Goal: Information Seeking & Learning: Learn about a topic

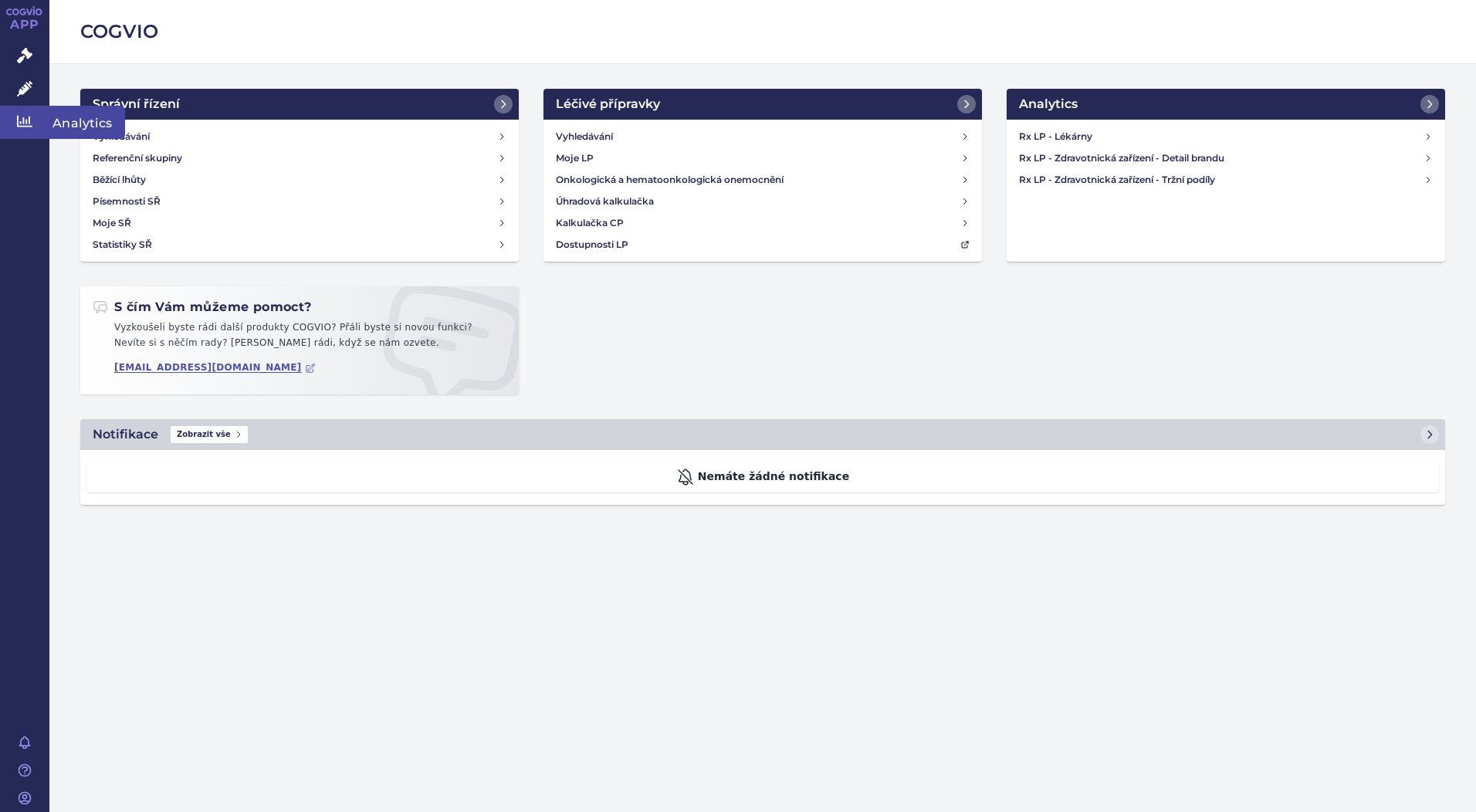
click at [19, 122] on icon at bounding box center [24, 121] width 15 height 15
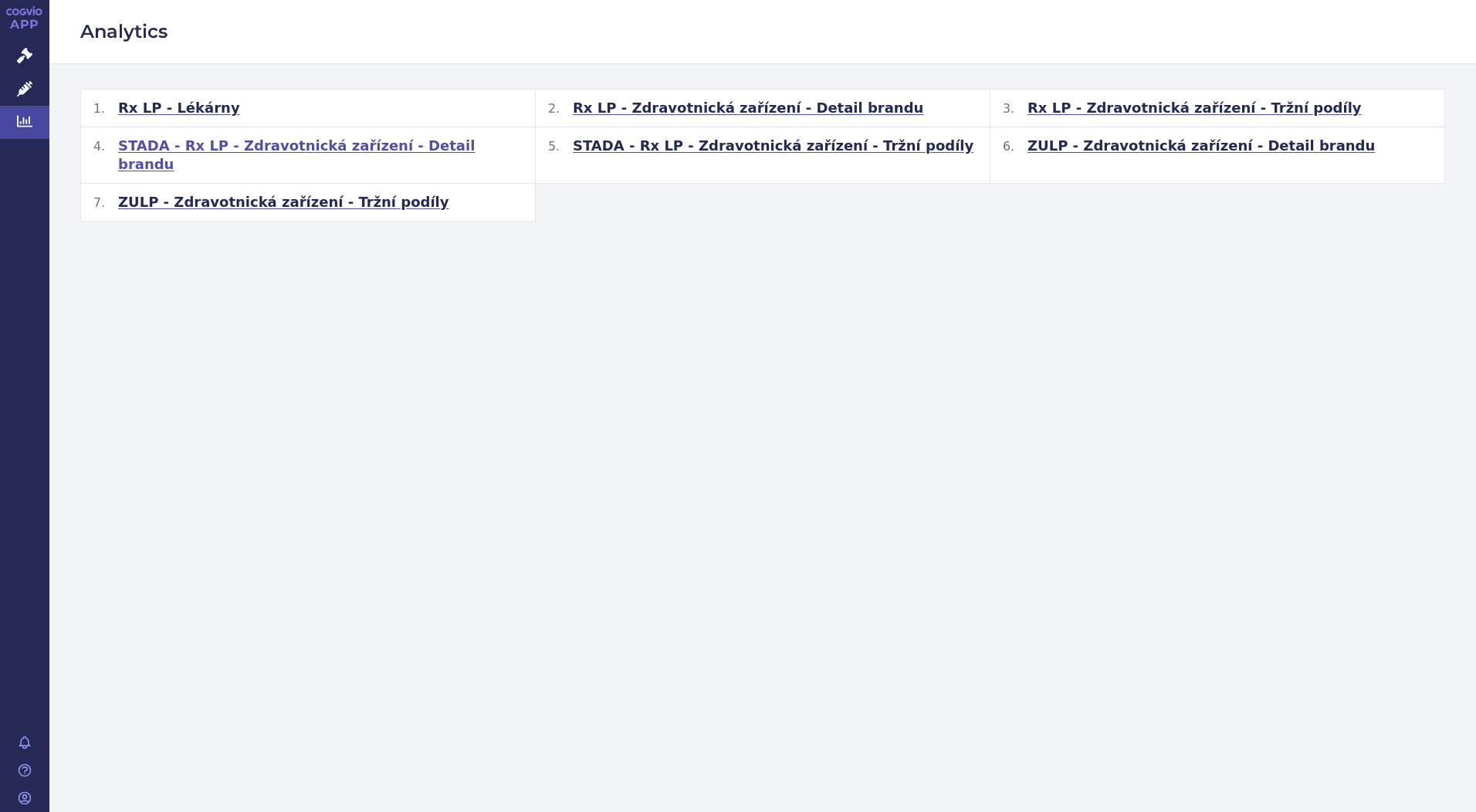
click at [270, 141] on span "STADA - Rx LP - Zdravotnická zařízení - Detail brandu" at bounding box center [320, 155] width 404 height 37
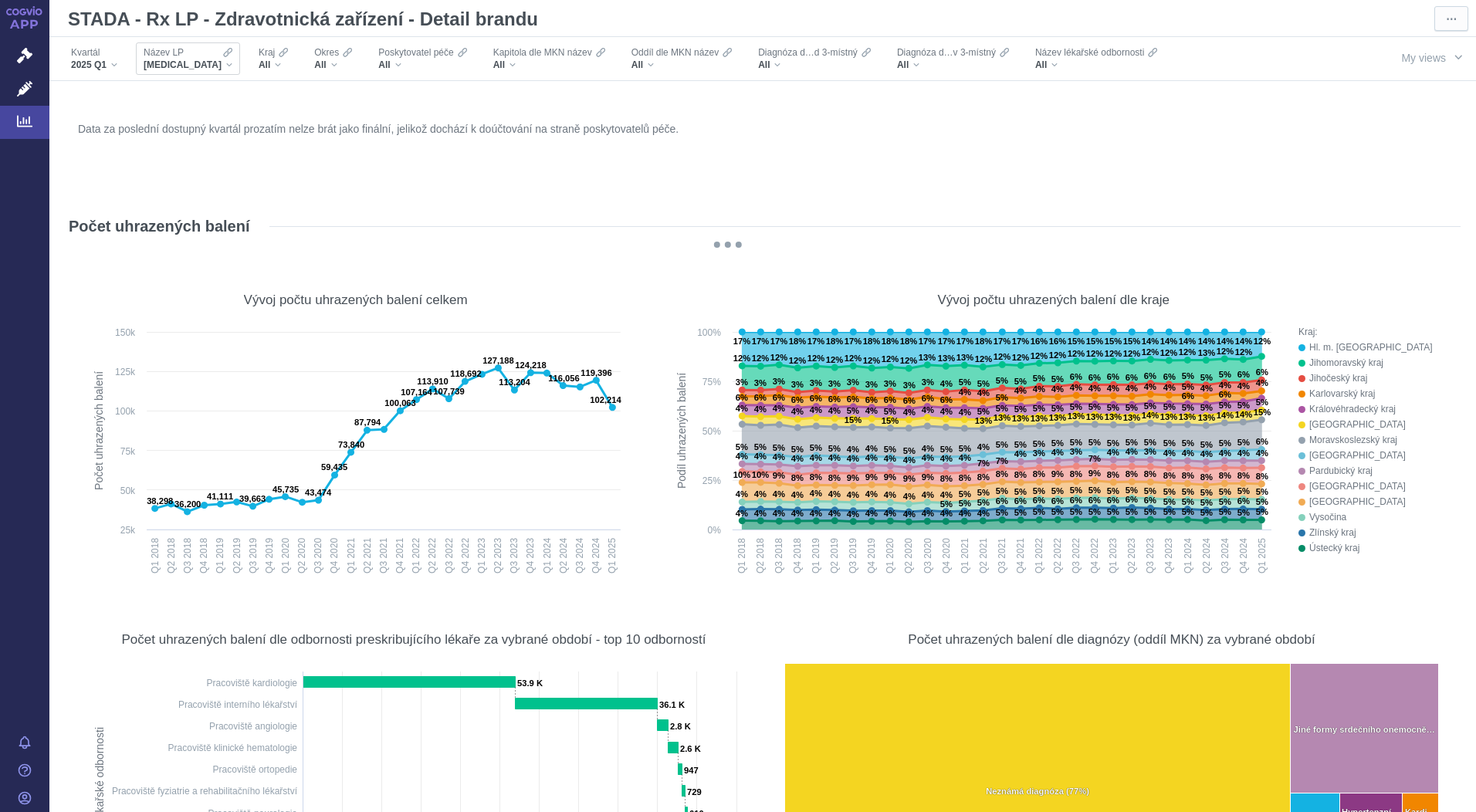
click at [192, 64] on div "XARELTO" at bounding box center [188, 64] width 89 height 12
type input "ridupre"
click at [302, 93] on span "Input clear" at bounding box center [303, 93] width 11 height 21
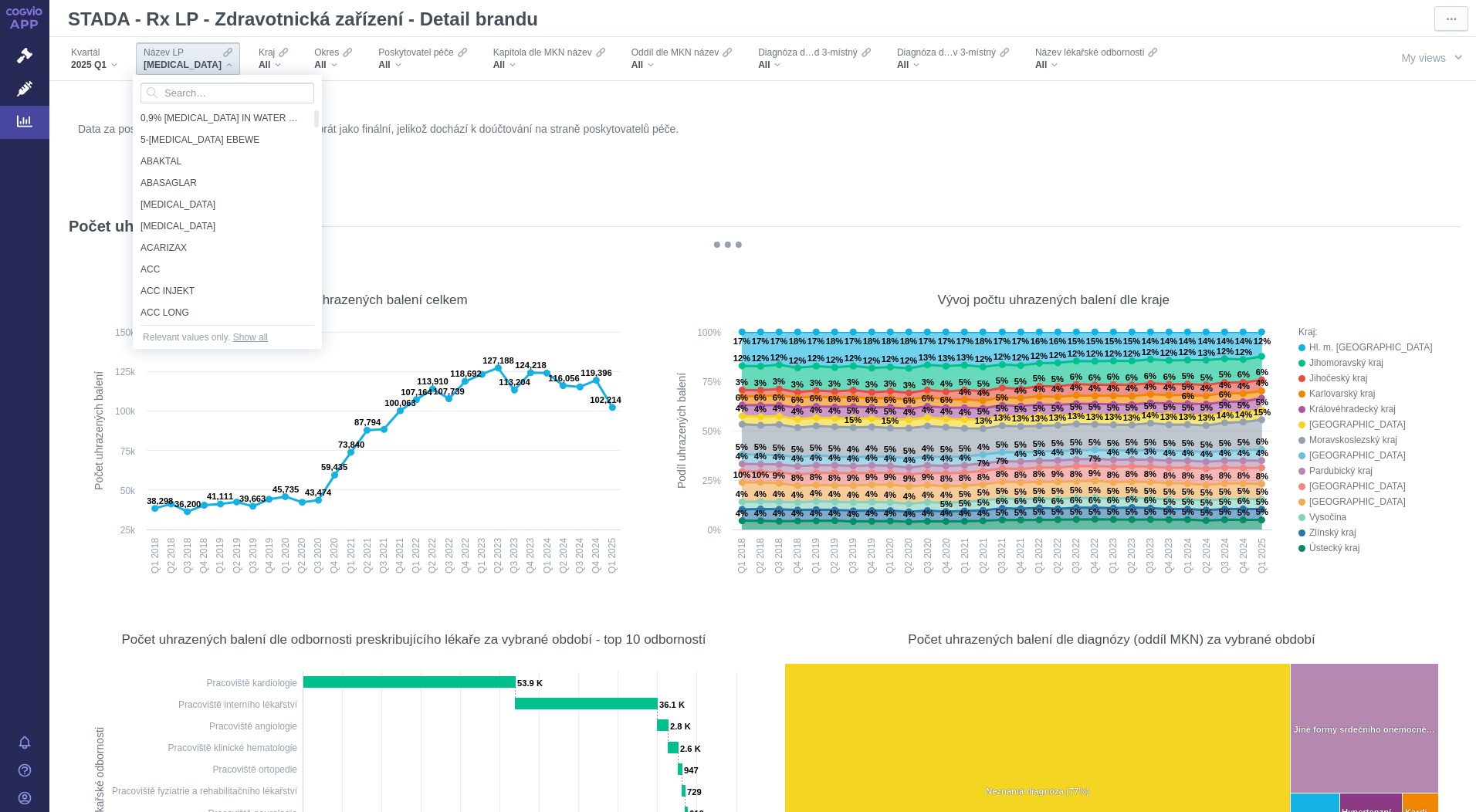
click at [177, 65] on span "XARELTO" at bounding box center [183, 64] width 78 height 12
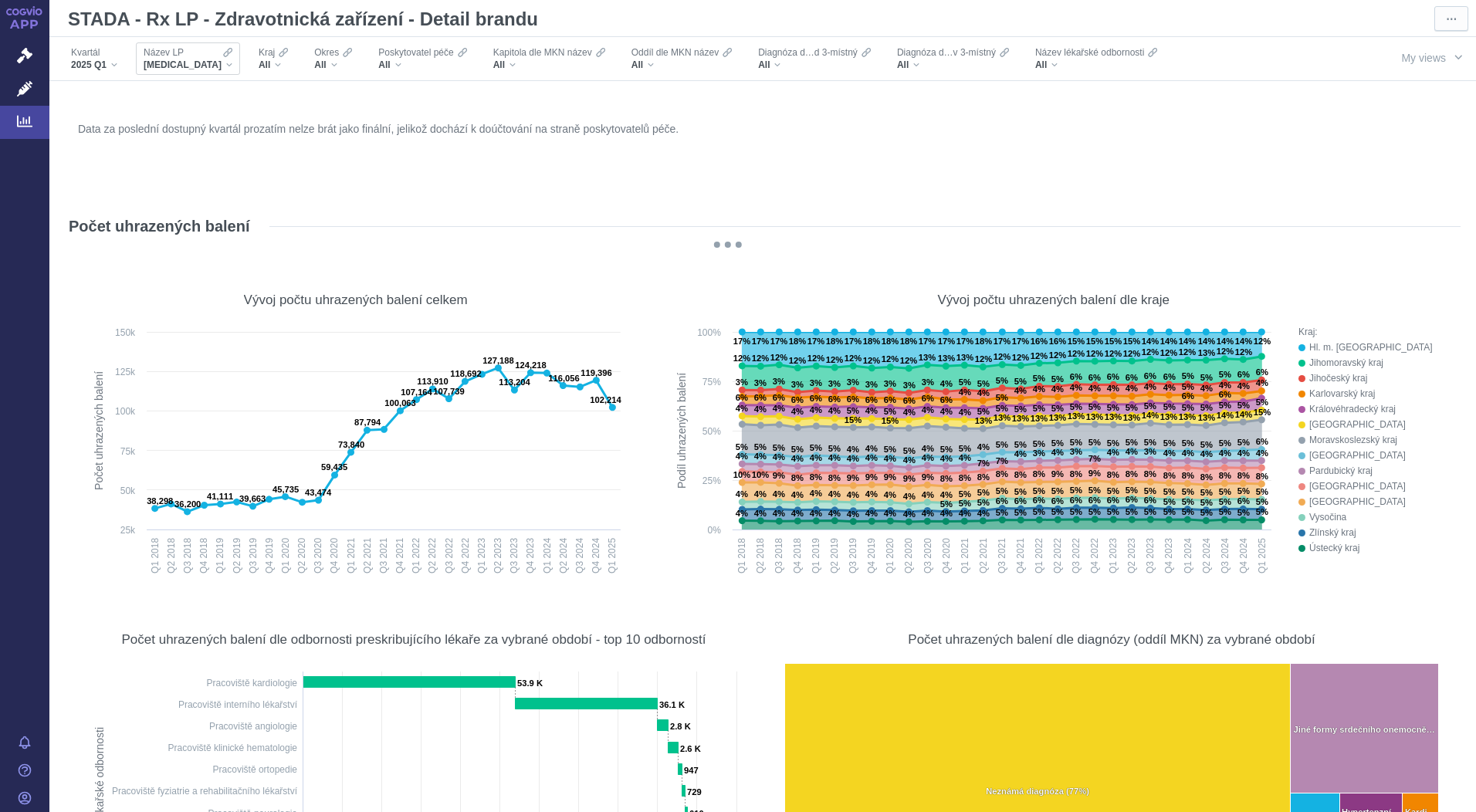
click at [177, 65] on span "XARELTO" at bounding box center [183, 64] width 78 height 12
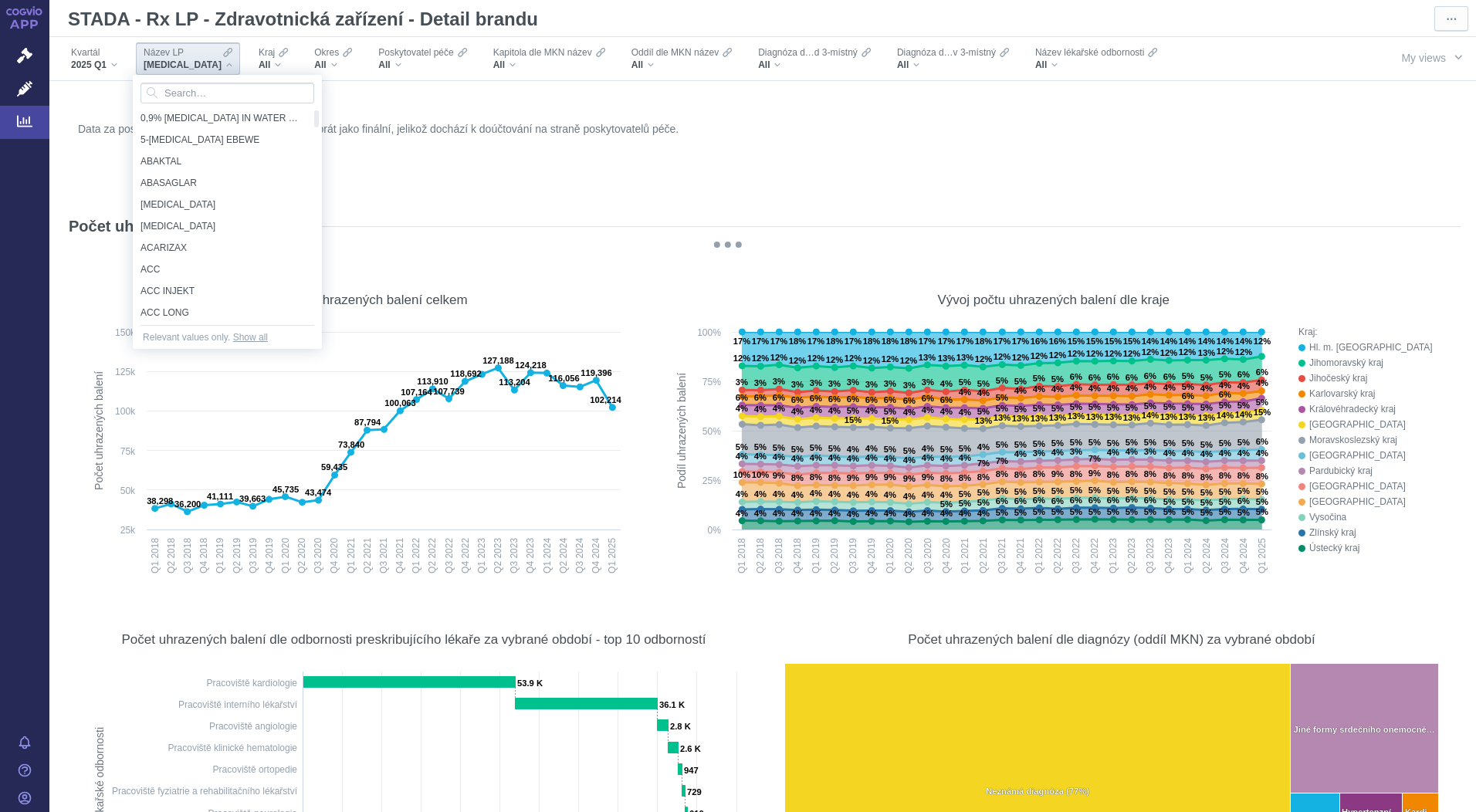
click at [190, 65] on div "XARELTO" at bounding box center [188, 64] width 89 height 12
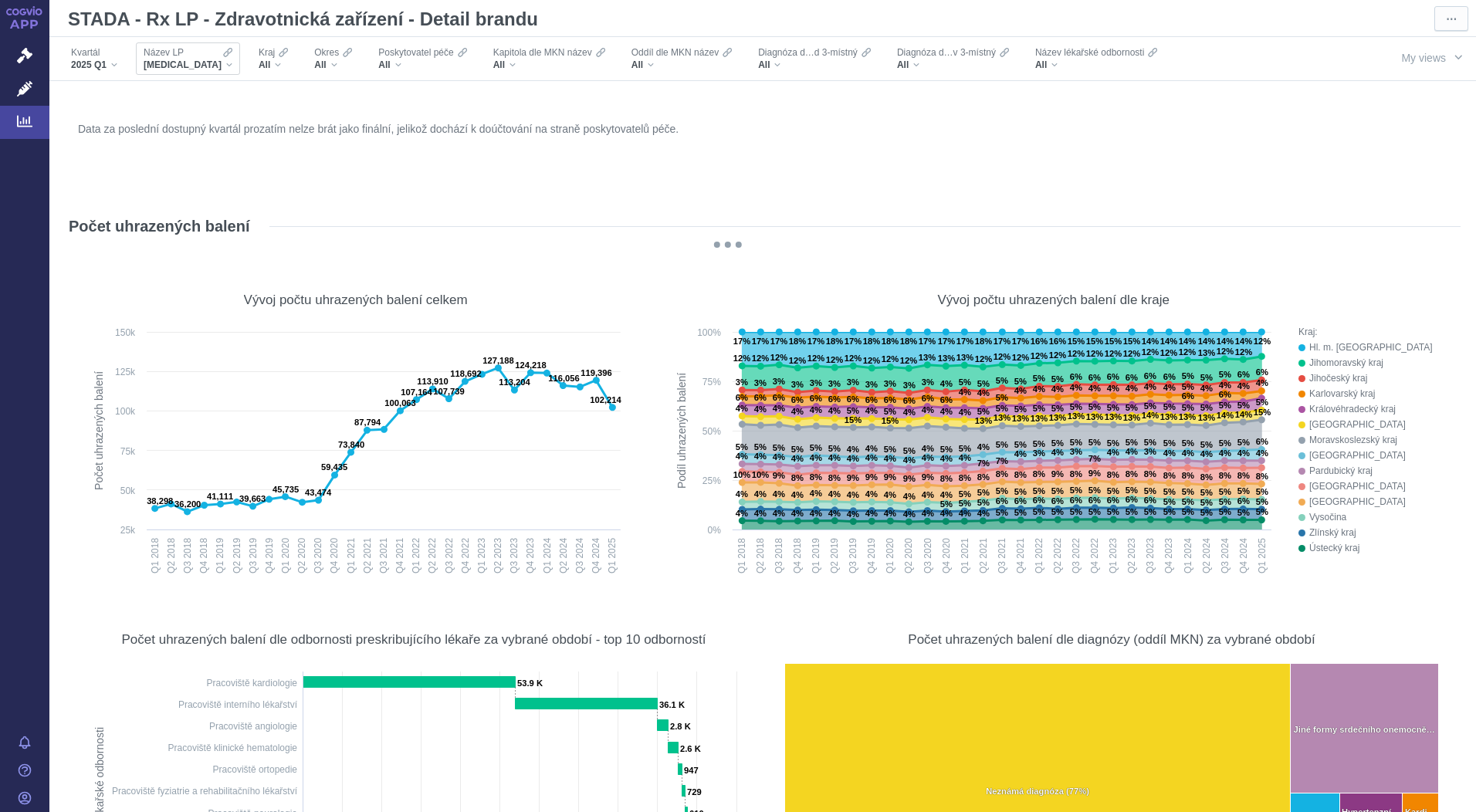
click at [190, 65] on div "XARELTO" at bounding box center [188, 64] width 89 height 12
drag, startPoint x: 157, startPoint y: 92, endPoint x: 84, endPoint y: 92, distance: 73.0
click at [84, 92] on body "APP Správní řízení Léčivé přípravky Analytics Notifikace Nápověda Milan Grus ⋯ …" at bounding box center [738, 406] width 1476 height 812
type input "tripl"
click at [166, 110] on span "TRIPLIXAM" at bounding box center [220, 117] width 161 height 22
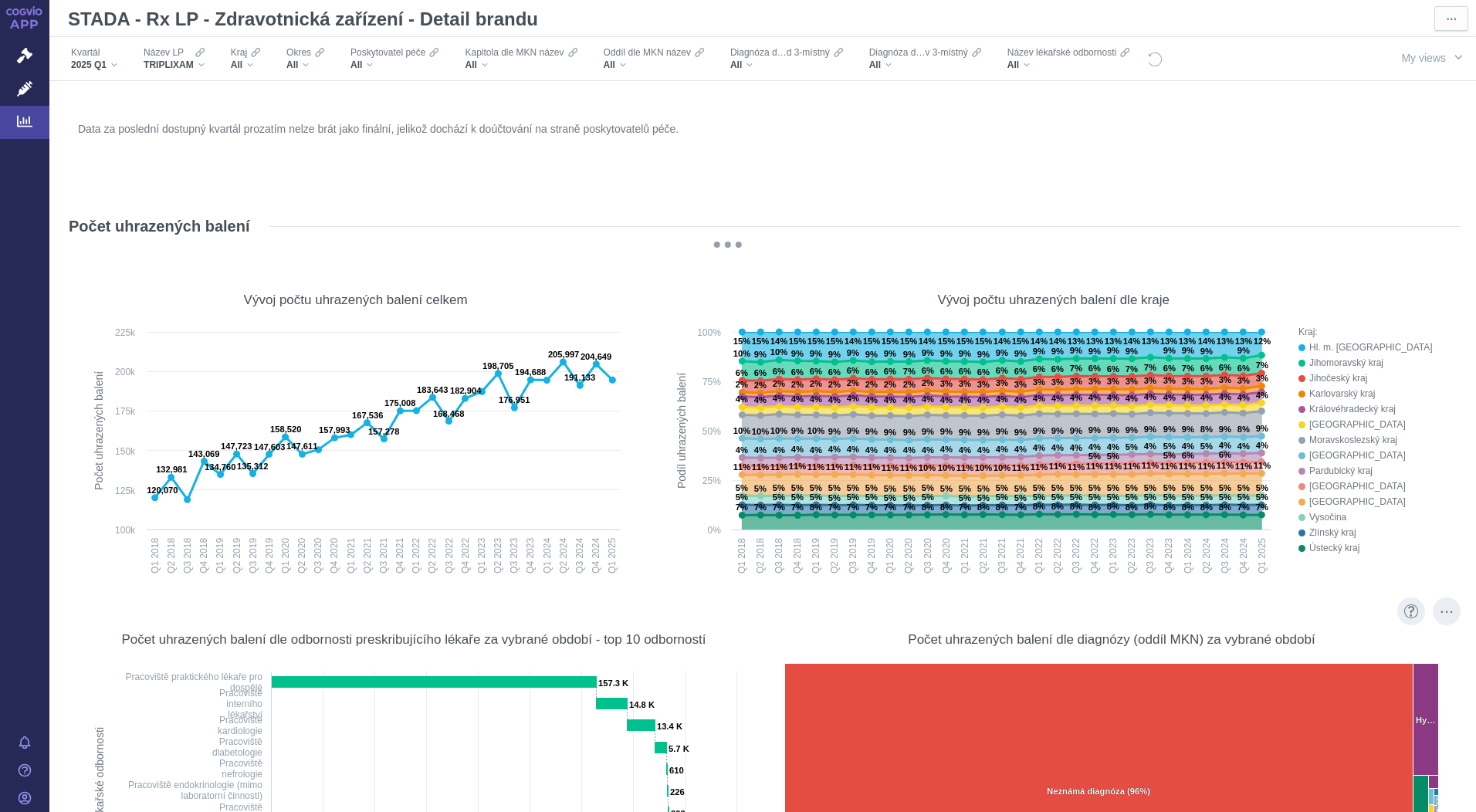
click at [743, 605] on div "Počet uhrazených balení dle odbornosti preskribujícího lékaře za vybrané období…" at bounding box center [414, 767] width 682 height 324
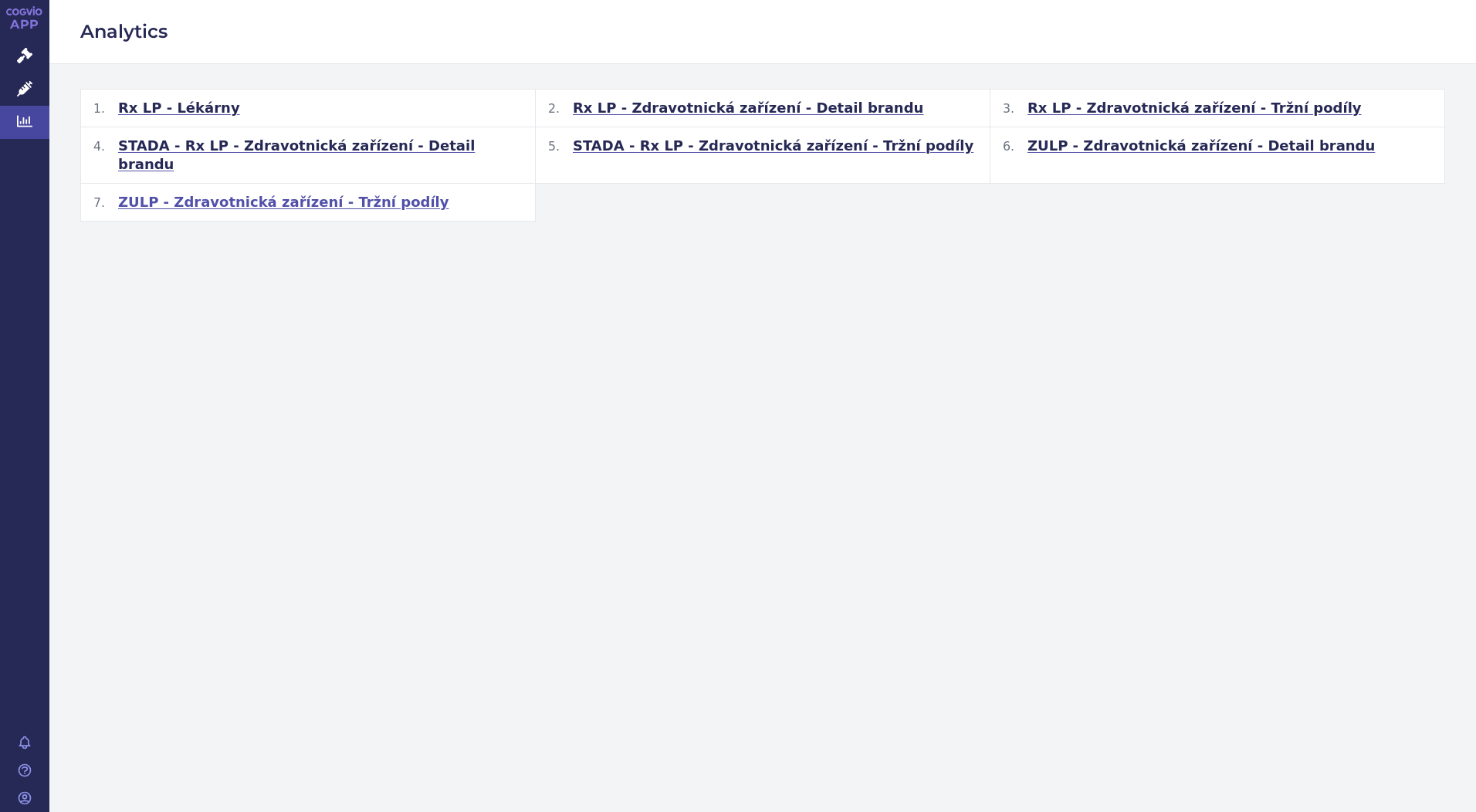
click at [311, 193] on span "ZULP - Zdravotnická zařízení - Tržní podíly" at bounding box center [284, 202] width 331 height 18
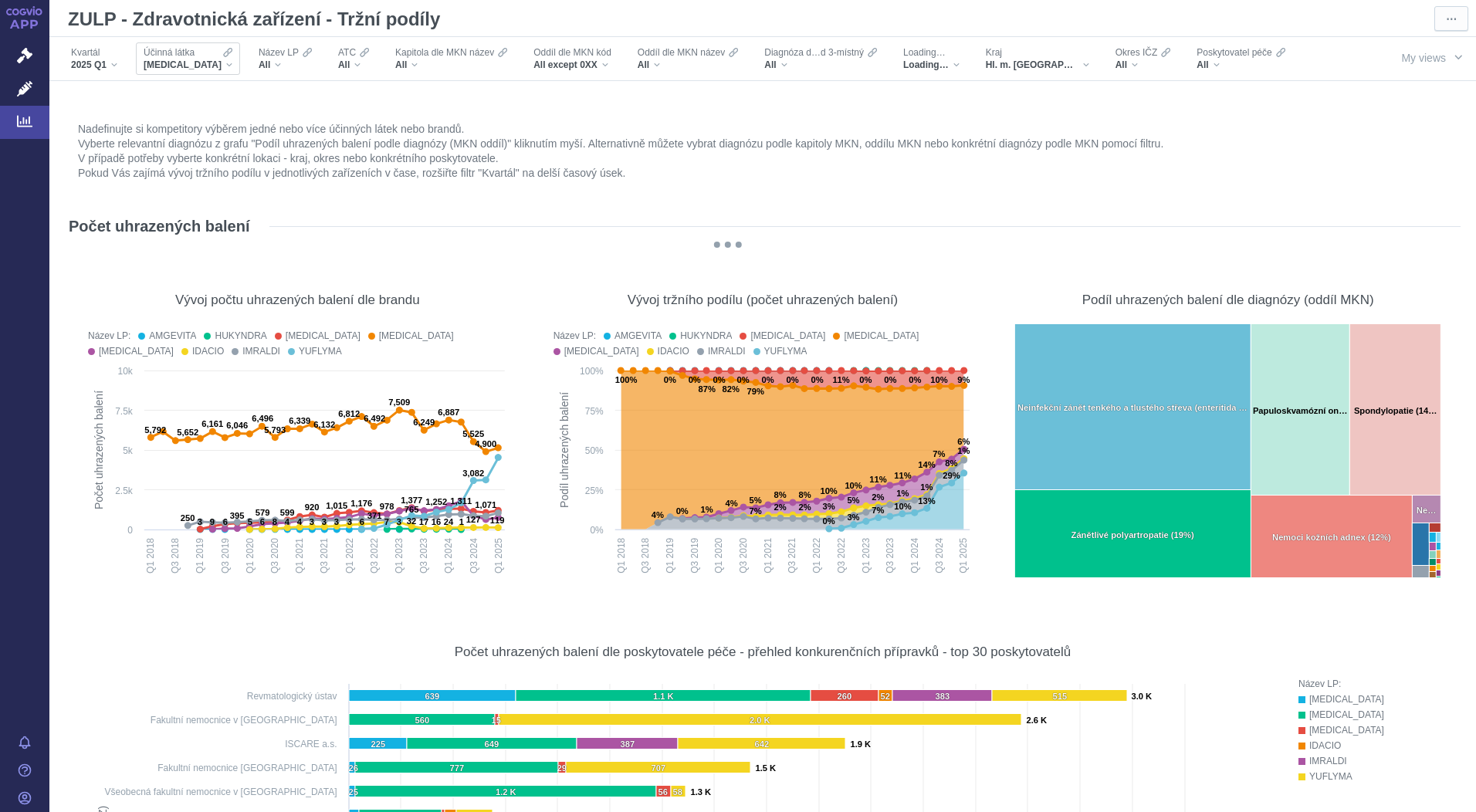
click at [214, 65] on div "[MEDICAL_DATA]" at bounding box center [188, 64] width 89 height 12
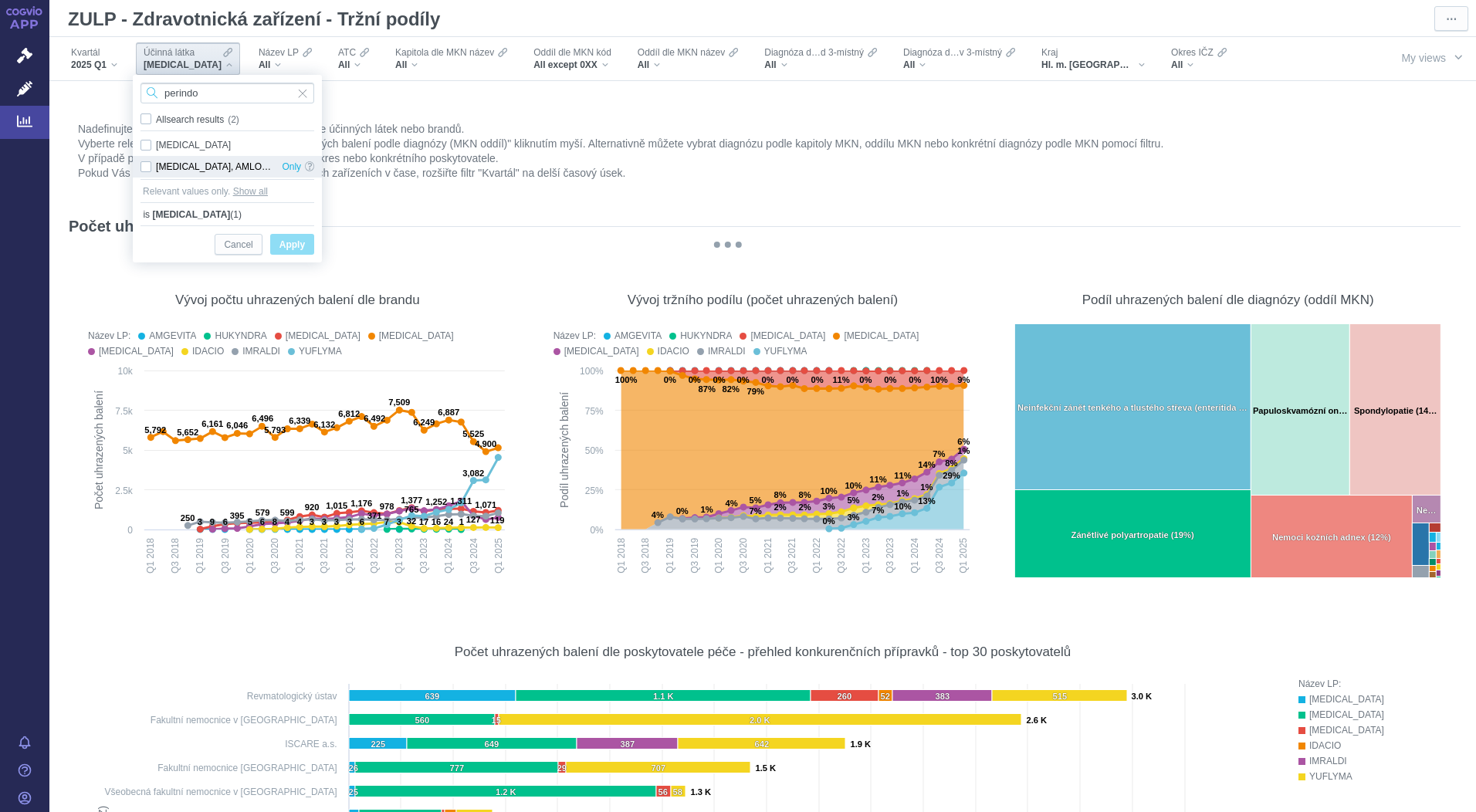
type input "perindo"
click at [146, 167] on div "PERINDOPRIL, AMLODIPIN A INDAPAMID Only" at bounding box center [227, 166] width 189 height 22
checkbox input "true"
click at [288, 247] on span "Apply" at bounding box center [292, 245] width 26 height 19
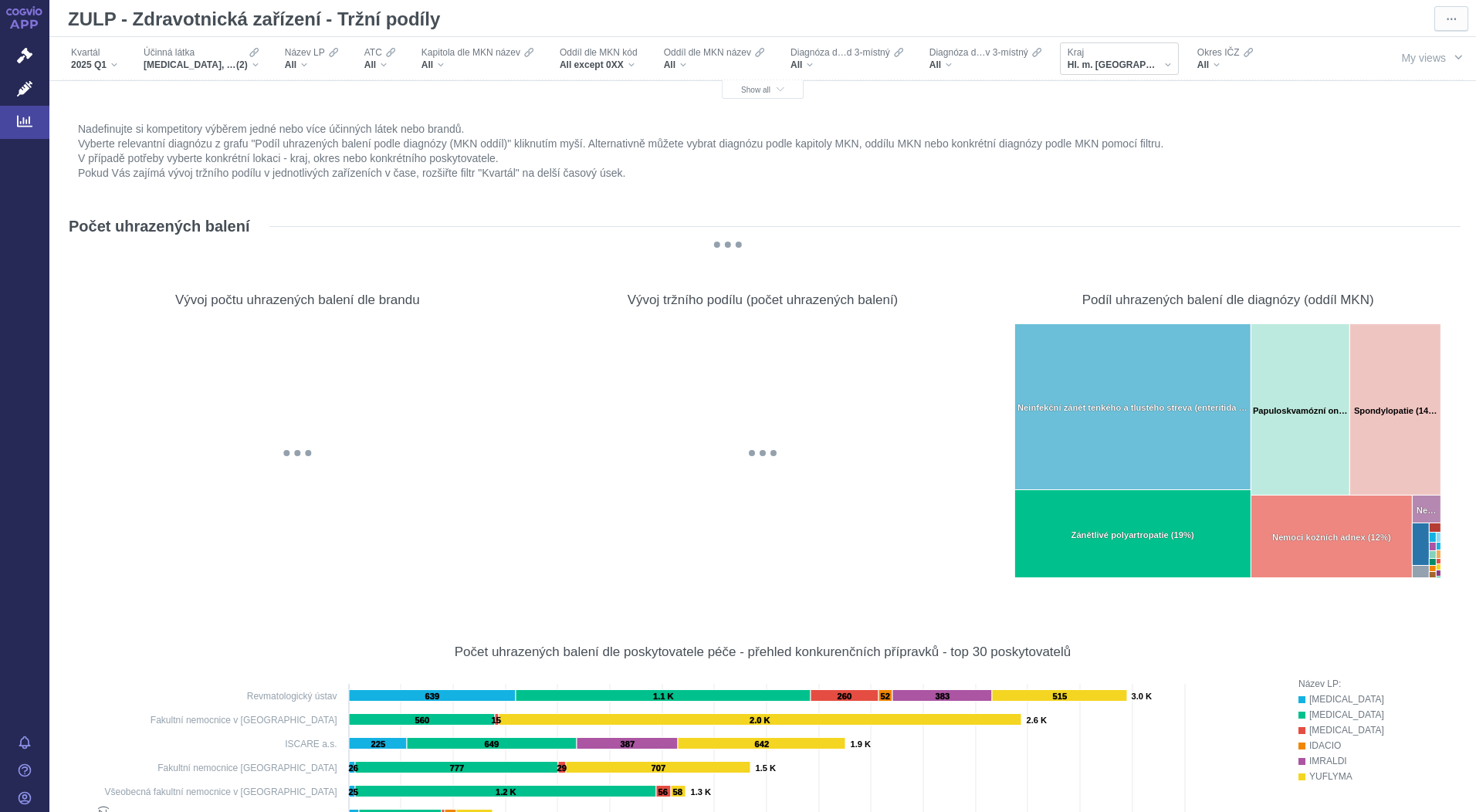
click at [1130, 66] on div "Hl. m. [GEOGRAPHIC_DATA]" at bounding box center [1118, 64] width 103 height 12
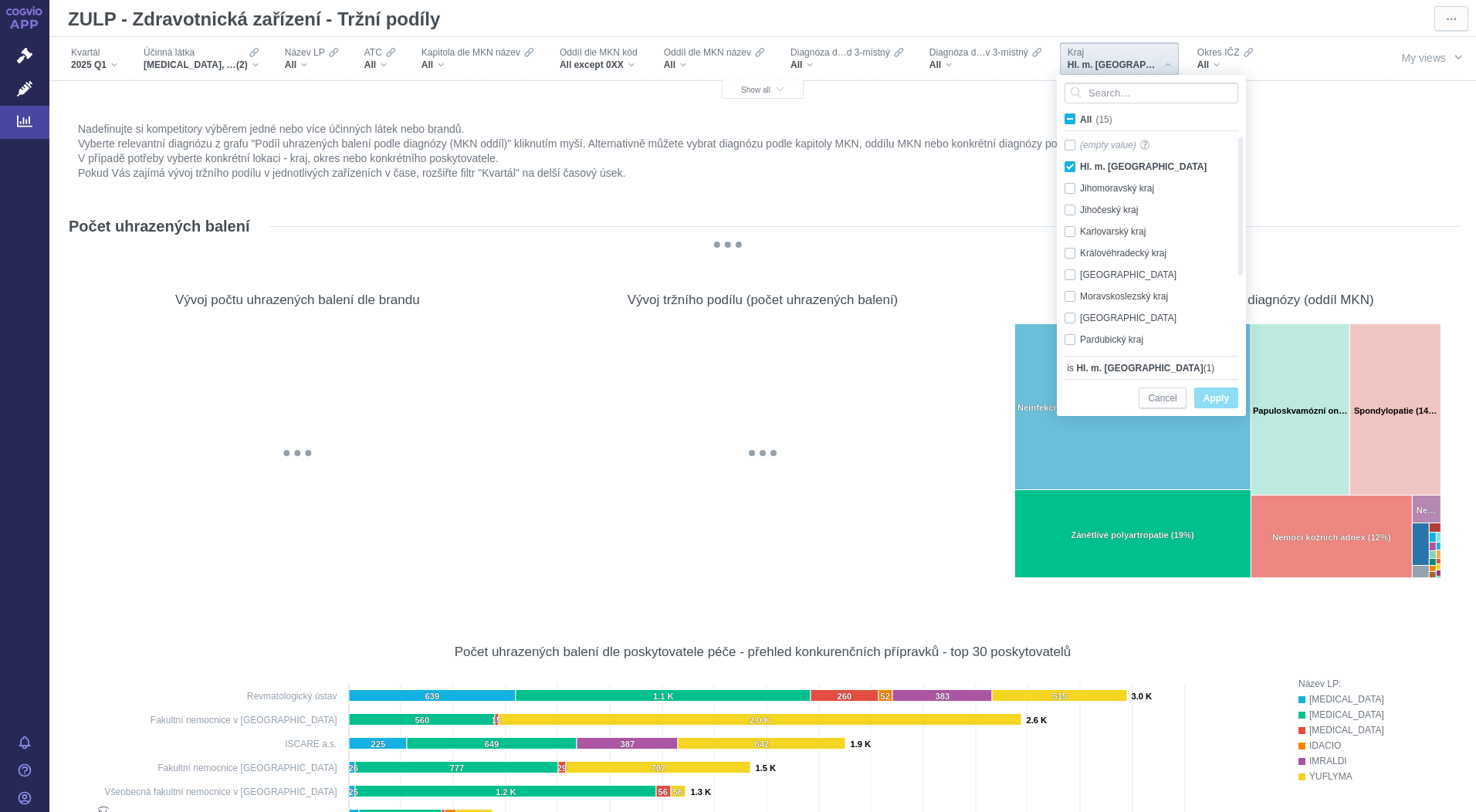
click at [1080, 119] on span "All (15)" at bounding box center [1096, 120] width 33 height 11
click at [1080, 119] on input "All (15)" at bounding box center [1085, 116] width 10 height 10
checkbox input "true"
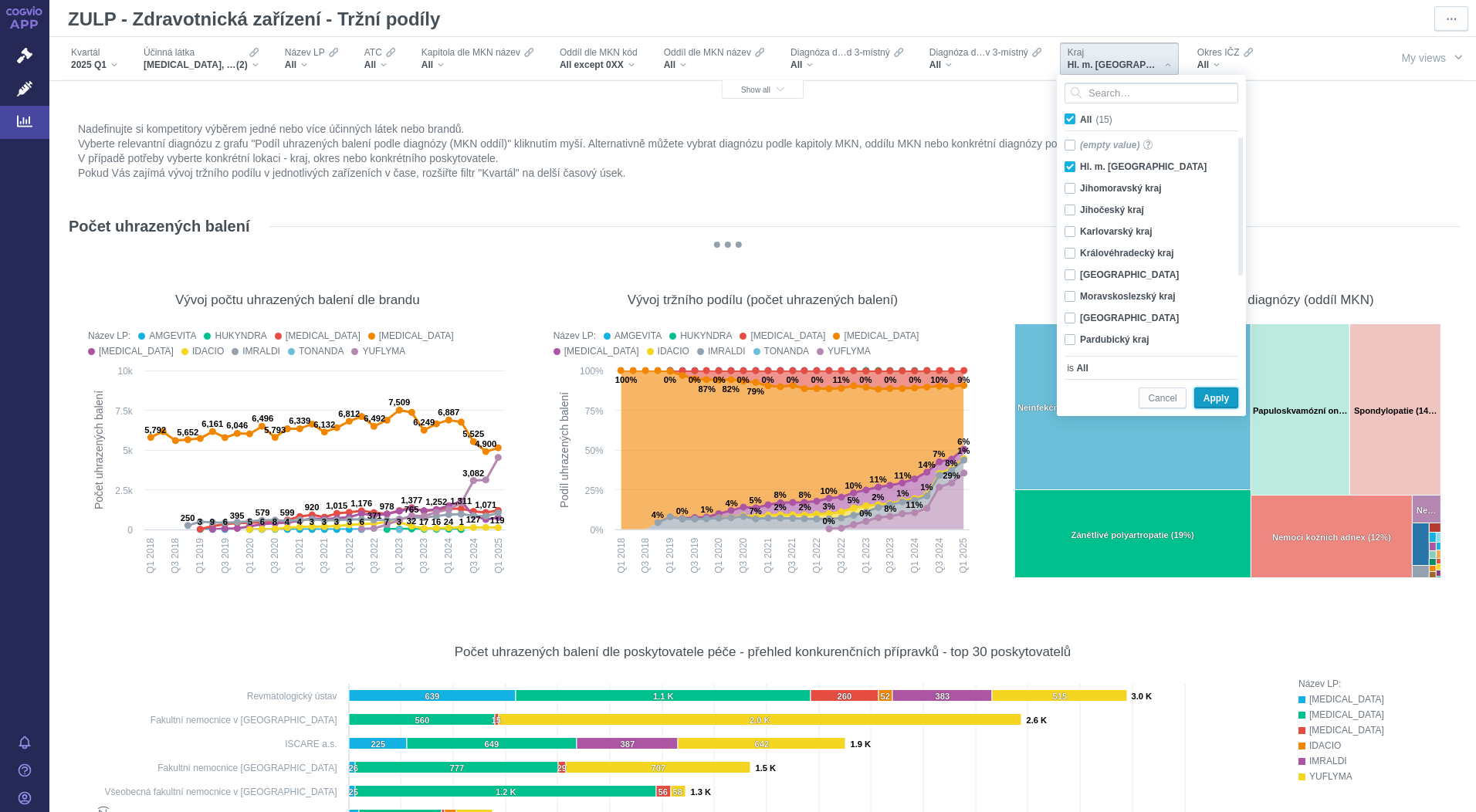
click at [1221, 400] on span "Apply" at bounding box center [1216, 398] width 26 height 19
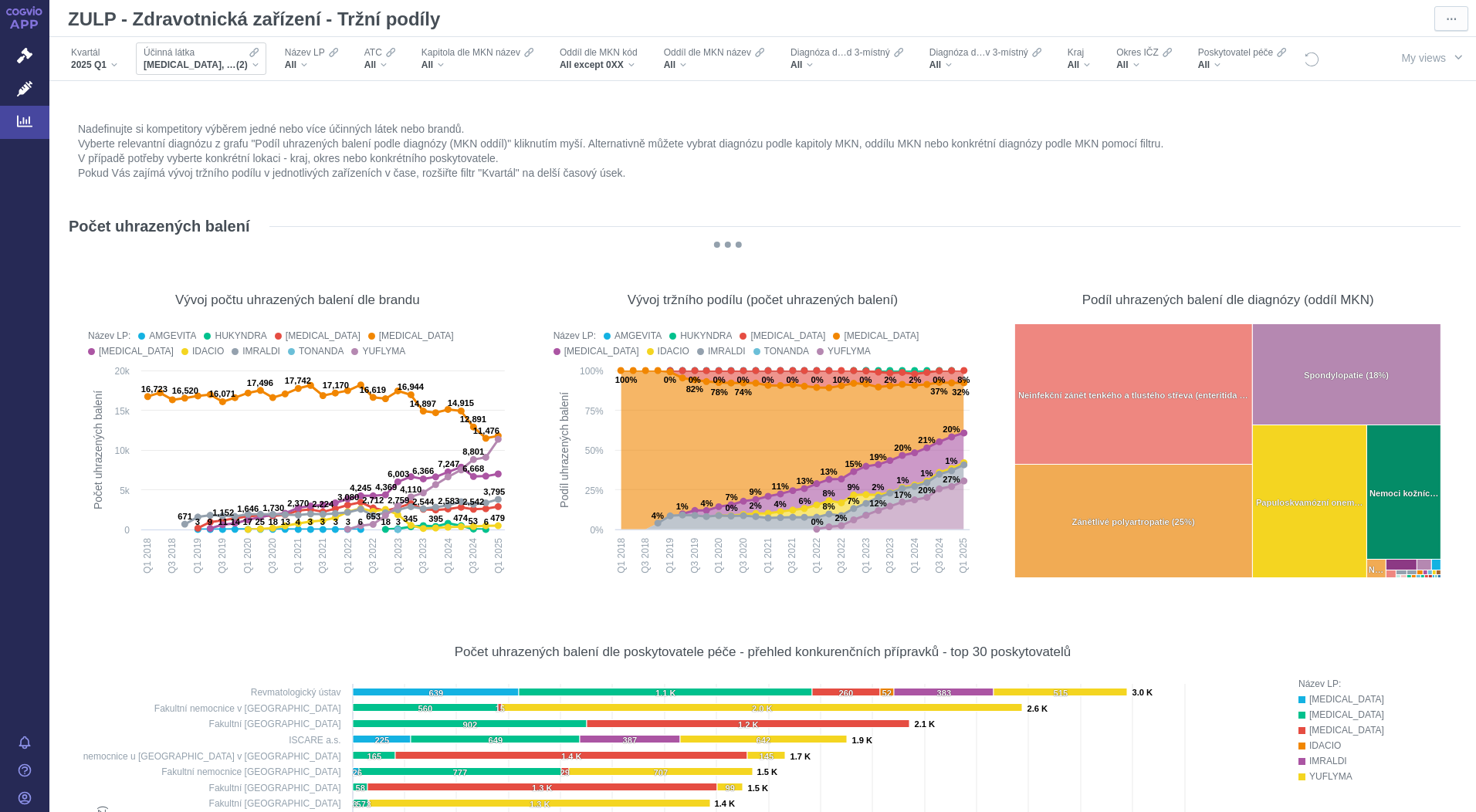
click at [206, 67] on span "[MEDICAL_DATA], [MEDICAL_DATA], AMLODIPIN A INDAPAMID" at bounding box center [190, 64] width 93 height 12
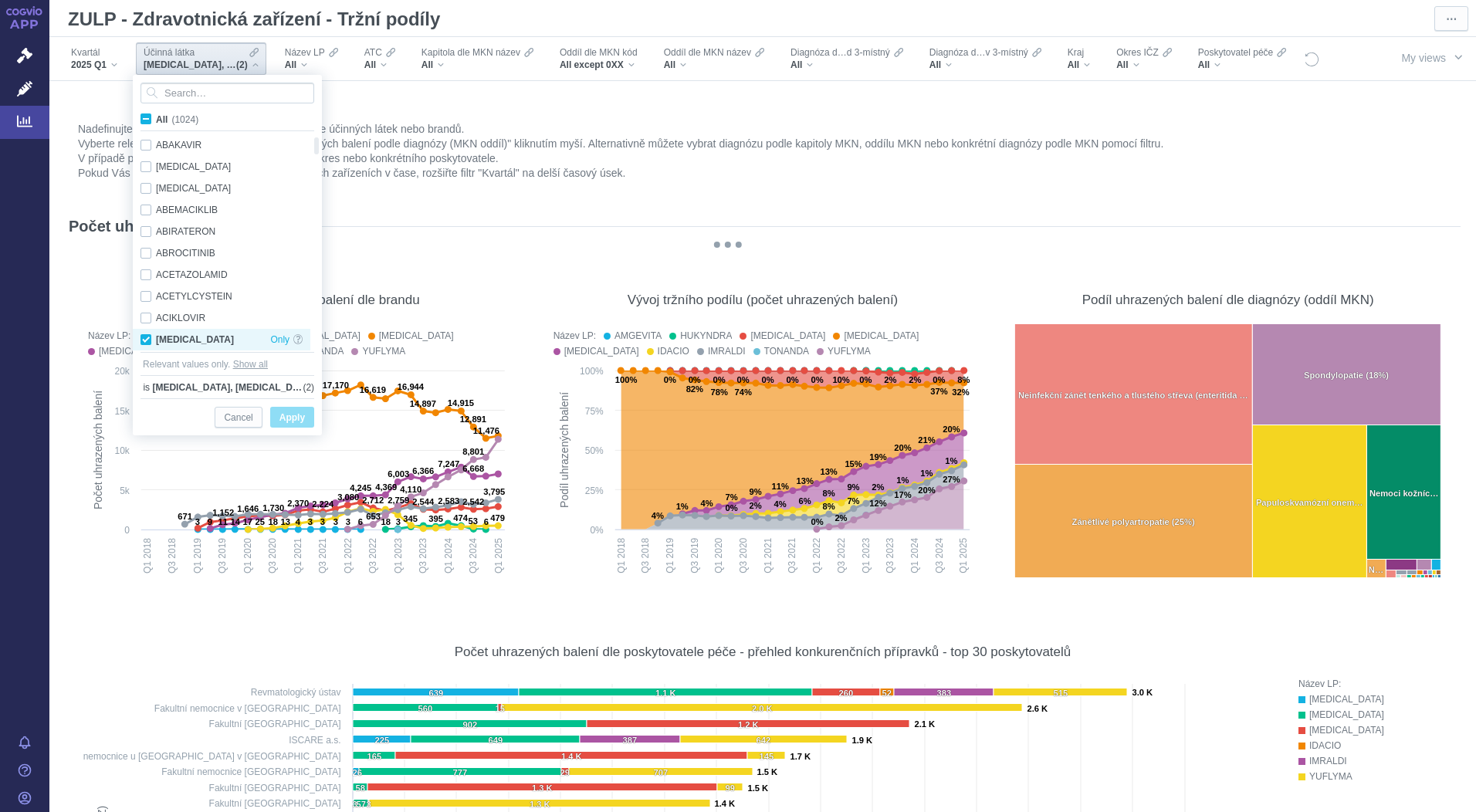
click at [145, 338] on div "[MEDICAL_DATA] Only" at bounding box center [221, 339] width 177 height 22
checkbox input "false"
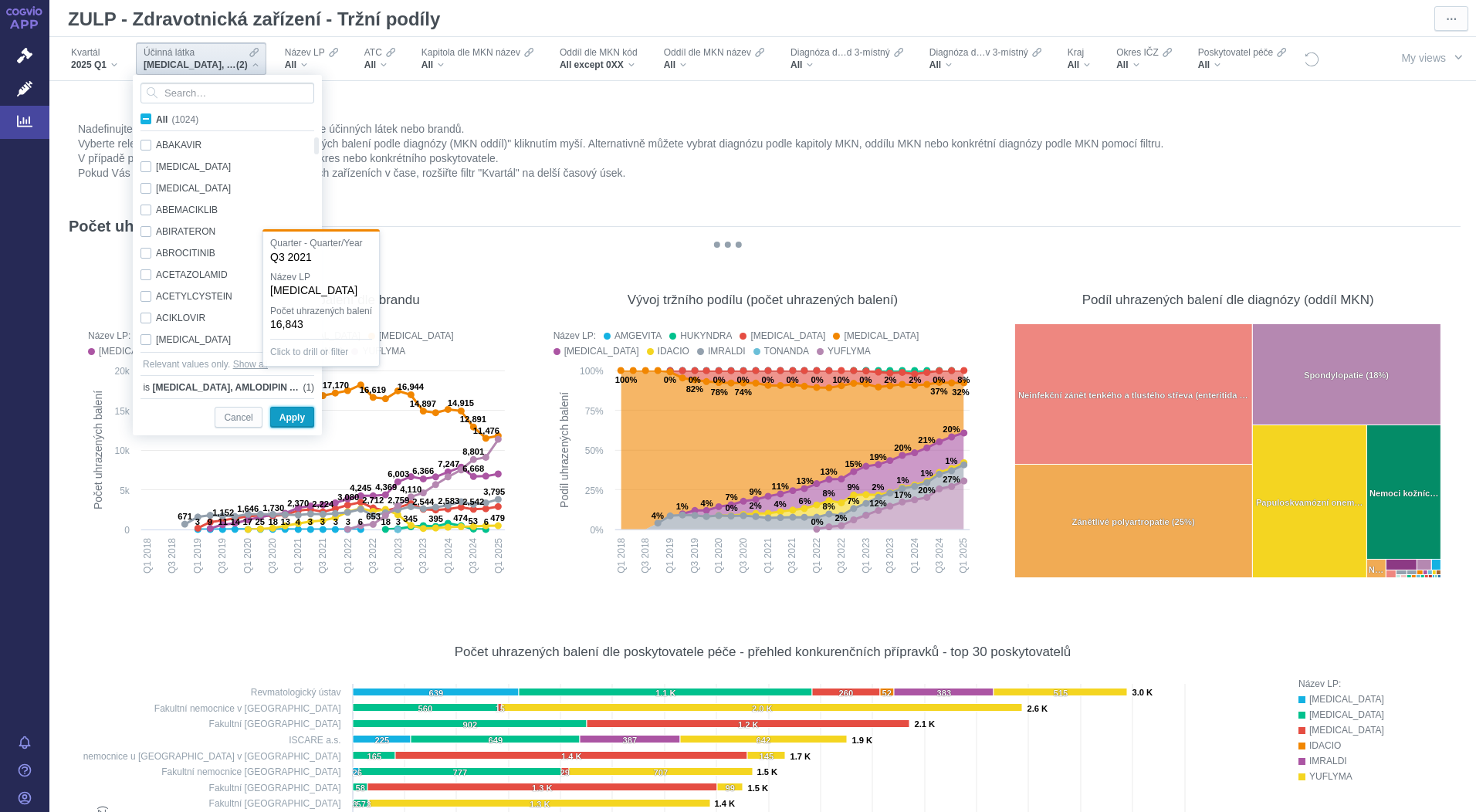
click at [286, 413] on span "Apply" at bounding box center [292, 418] width 26 height 19
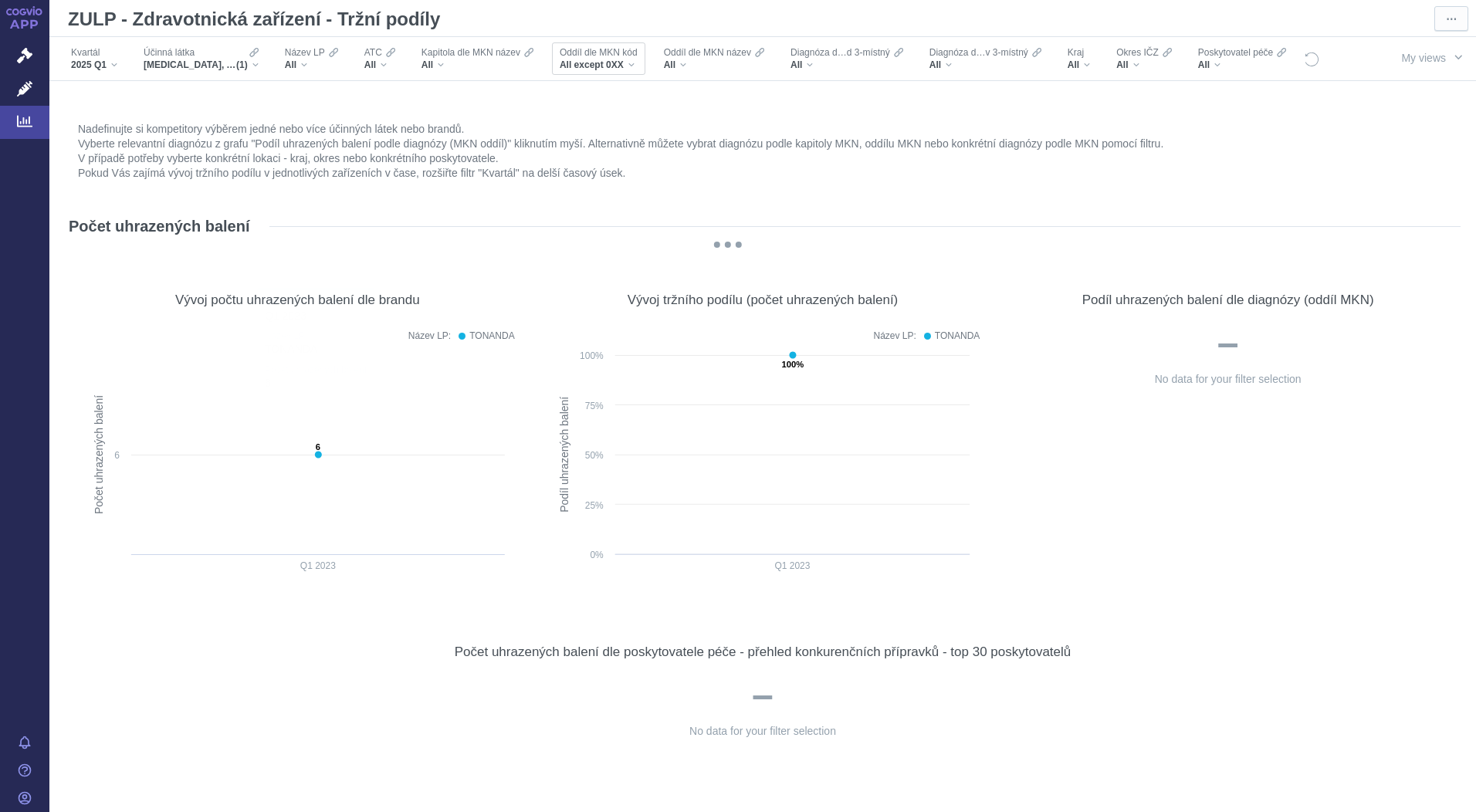
click at [633, 59] on div "All except 0XX" at bounding box center [599, 64] width 78 height 12
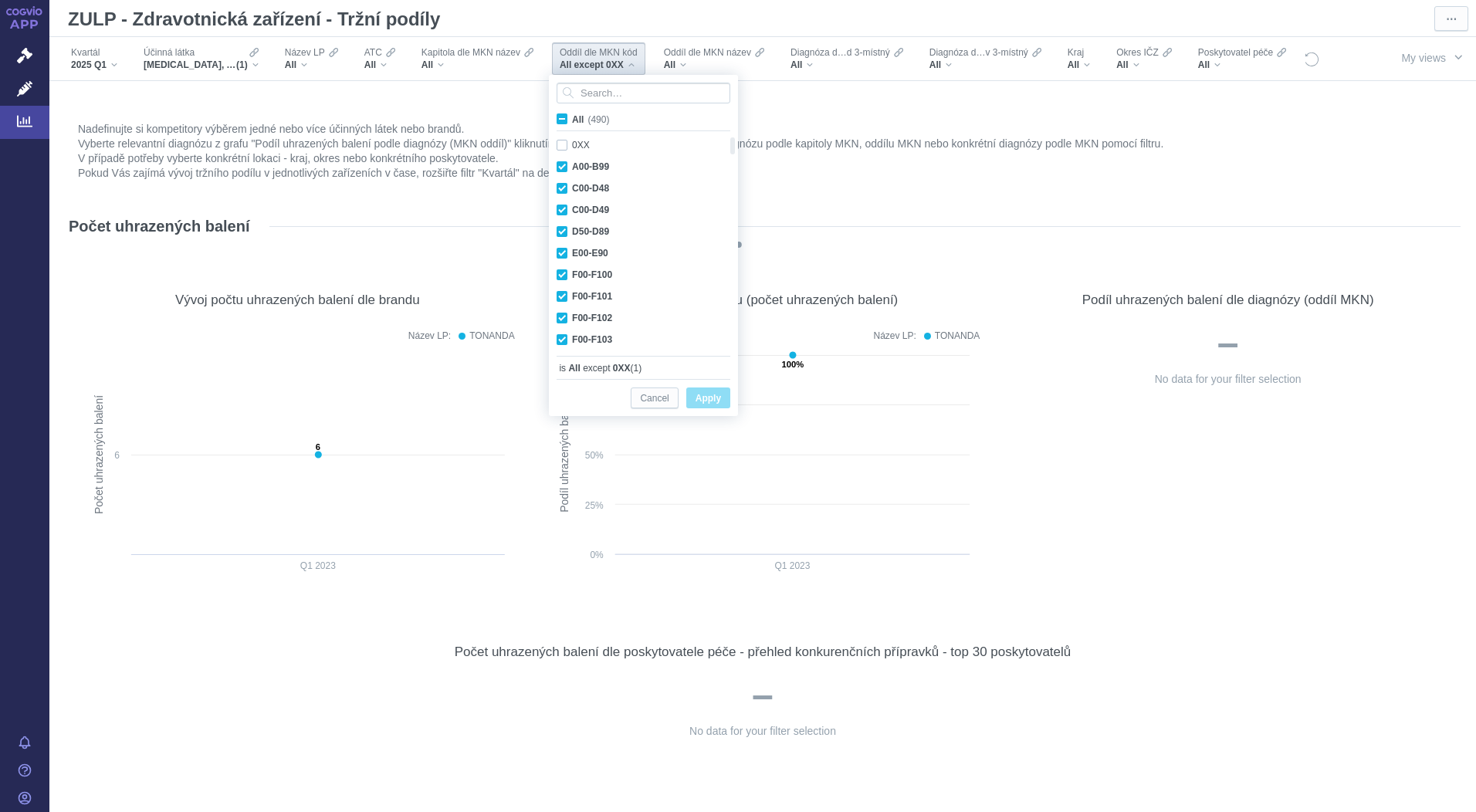
click at [572, 121] on span "All (490)" at bounding box center [590, 120] width 37 height 11
click at [572, 121] on input "All (490)" at bounding box center [577, 116] width 10 height 10
checkbox input "true"
click at [709, 401] on span "Apply" at bounding box center [708, 398] width 26 height 19
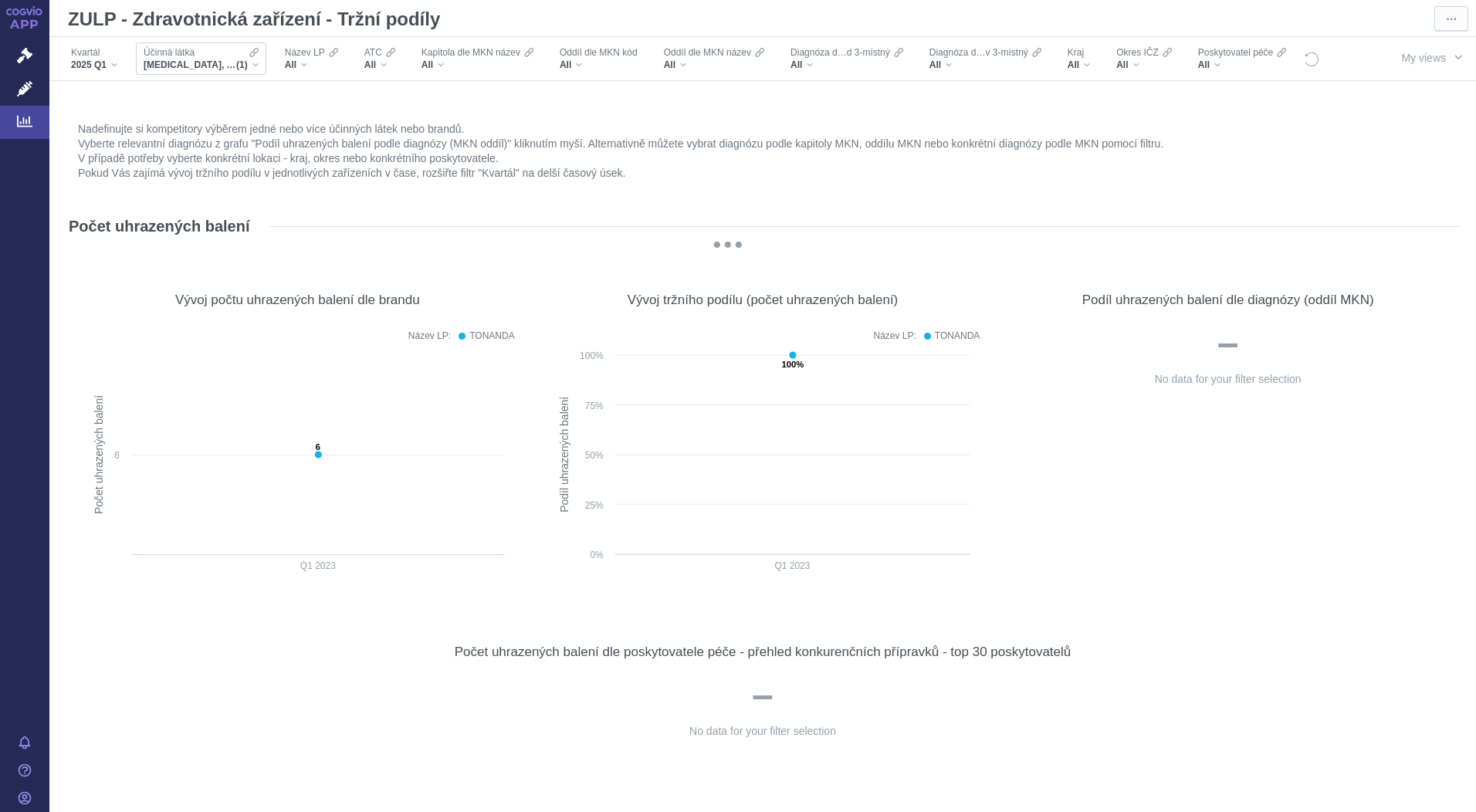
click at [244, 62] on span "(1)" at bounding box center [242, 64] width 11 height 12
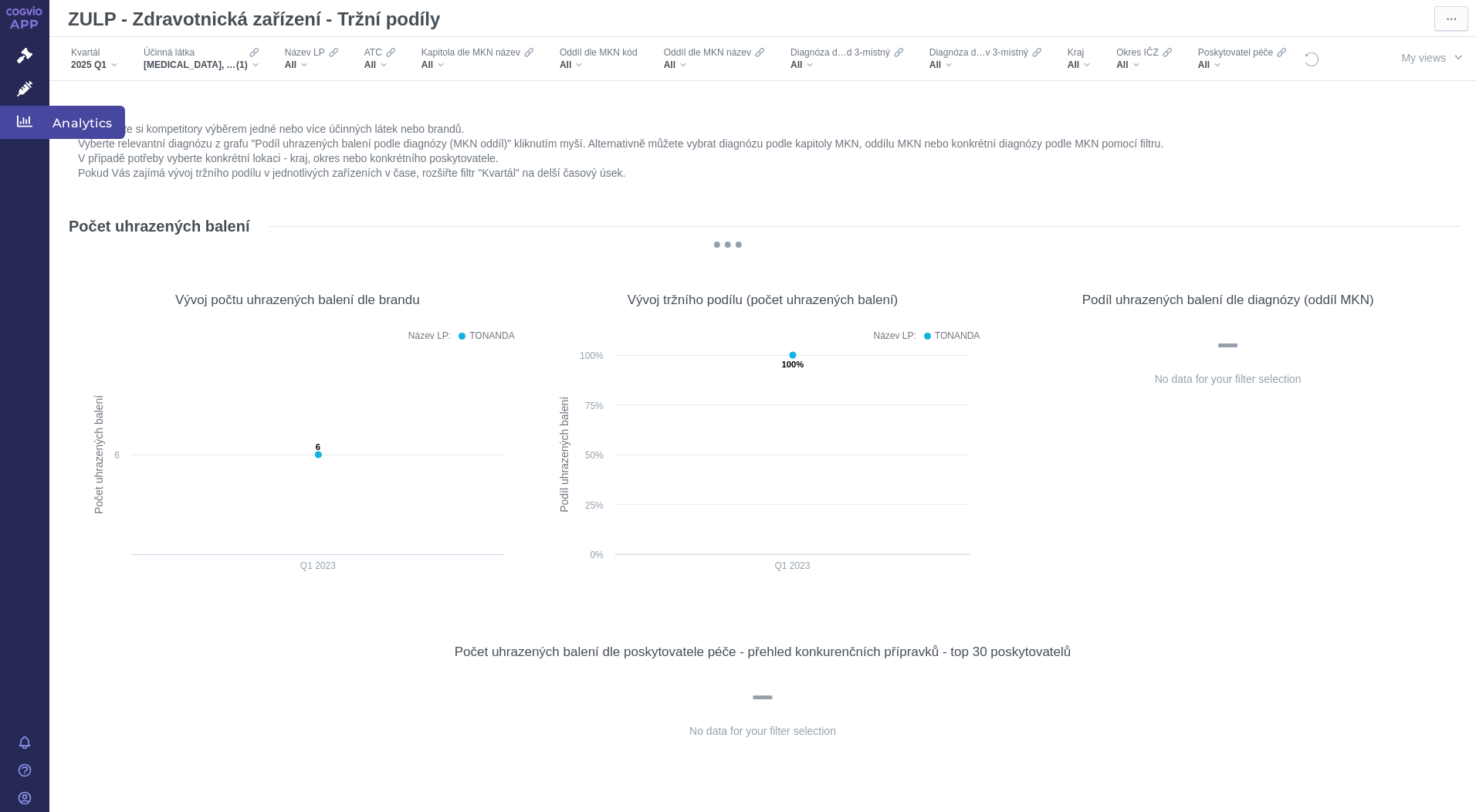
click at [24, 125] on icon at bounding box center [24, 121] width 15 height 15
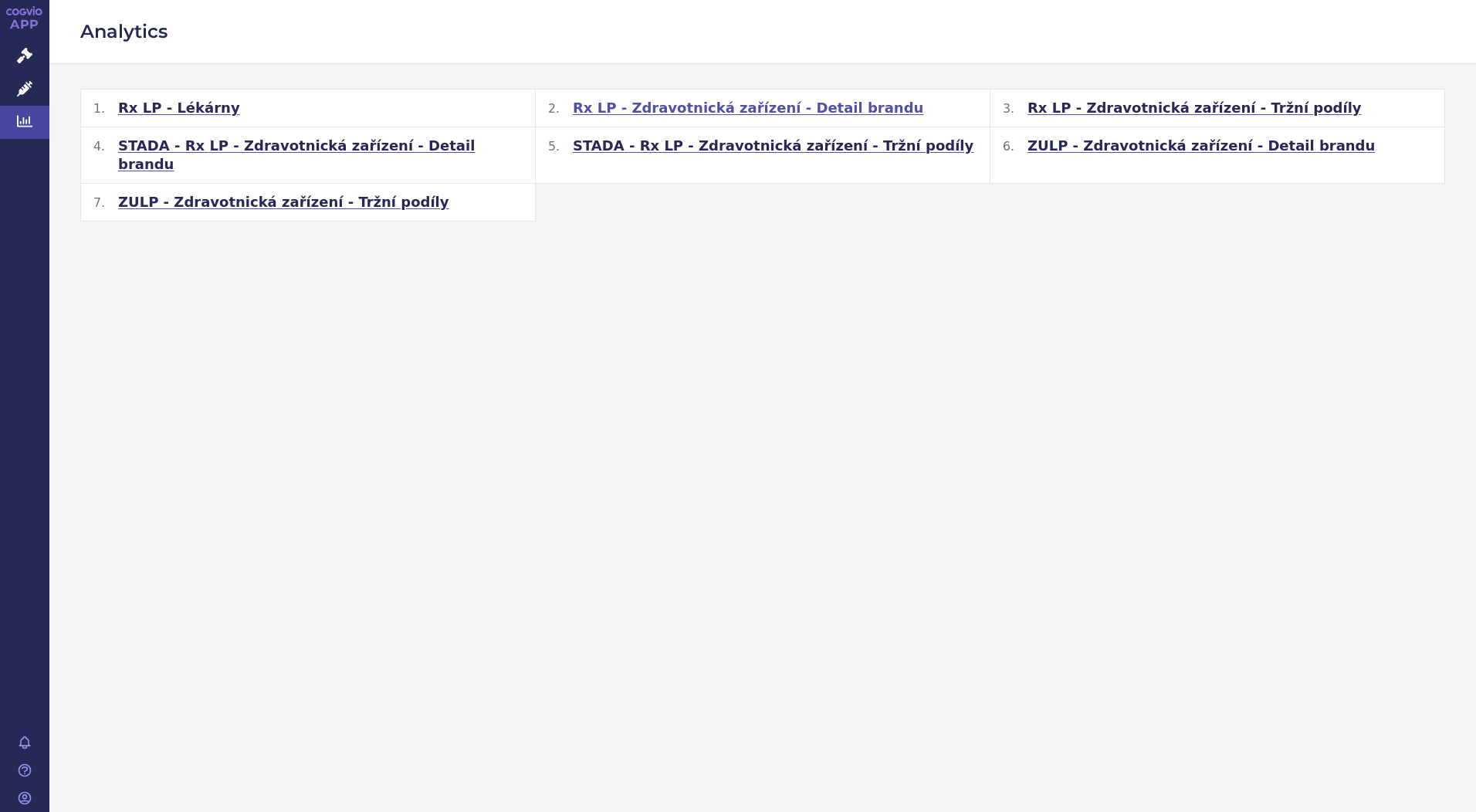
click at [697, 108] on span "Rx LP - Zdravotnická zařízení - Detail brandu" at bounding box center [748, 108] width 351 height 18
